Goal: Ask a question

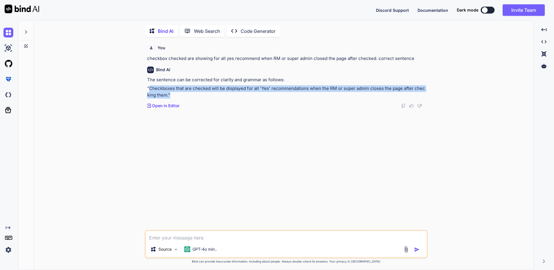
scroll to position [2, 0]
type textarea "x"
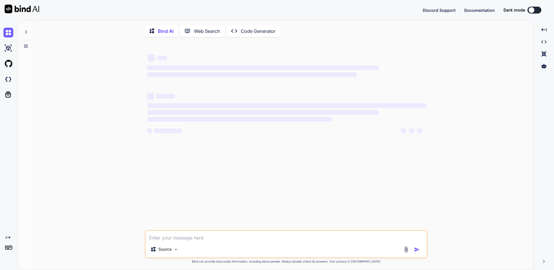
type textarea "x"
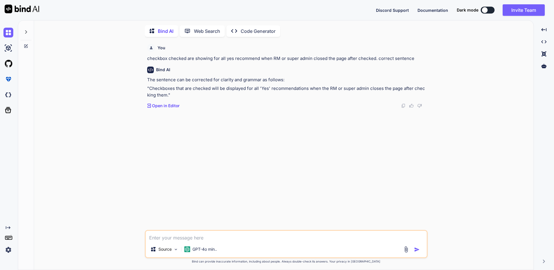
scroll to position [2, 0]
click at [196, 236] on textarea at bounding box center [286, 235] width 281 height 10
type textarea "whta is implicit wait\"
